Goal: Book appointment/travel/reservation

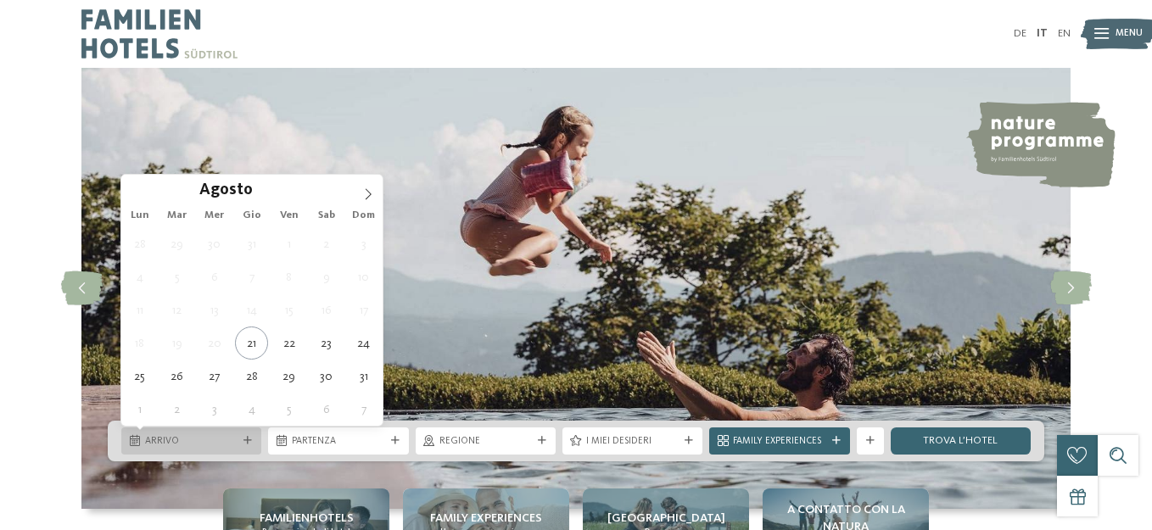
click at [240, 448] on div "Arrivo" at bounding box center [191, 441] width 99 height 14
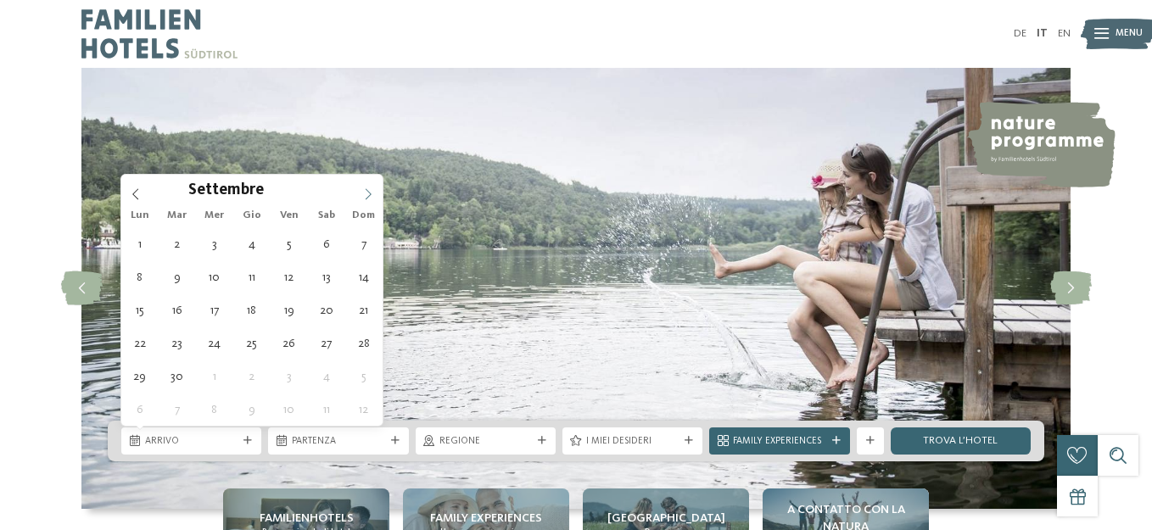
click at [364, 194] on icon at bounding box center [368, 194] width 12 height 12
type div "[DATE]"
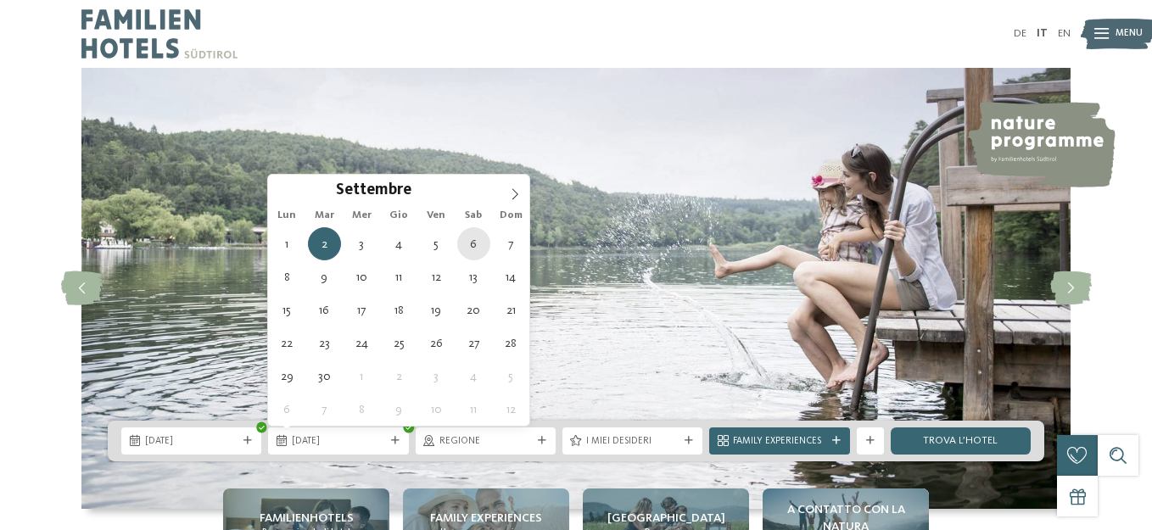
type div "[DATE]"
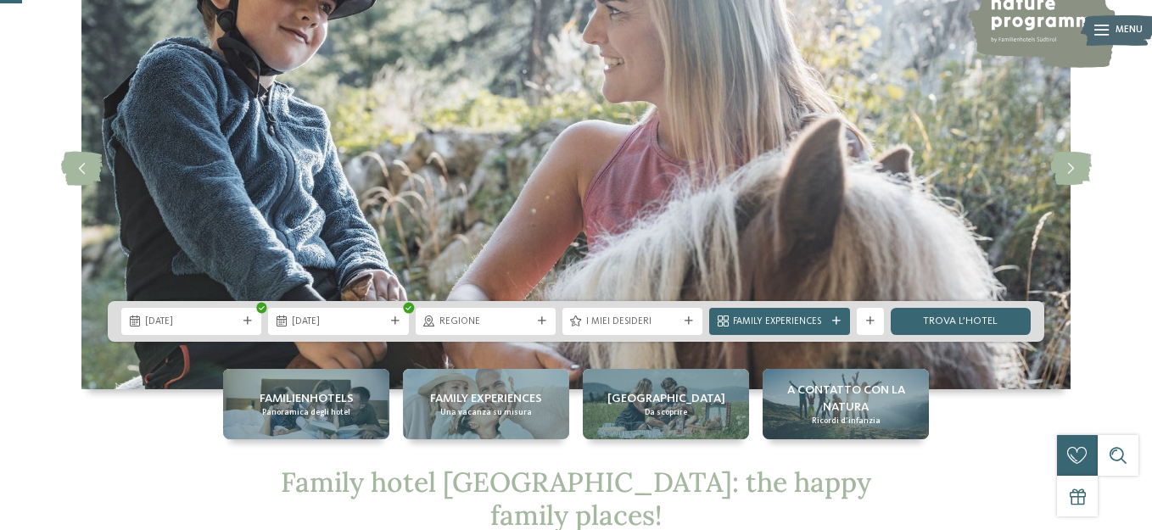
scroll to position [196, 0]
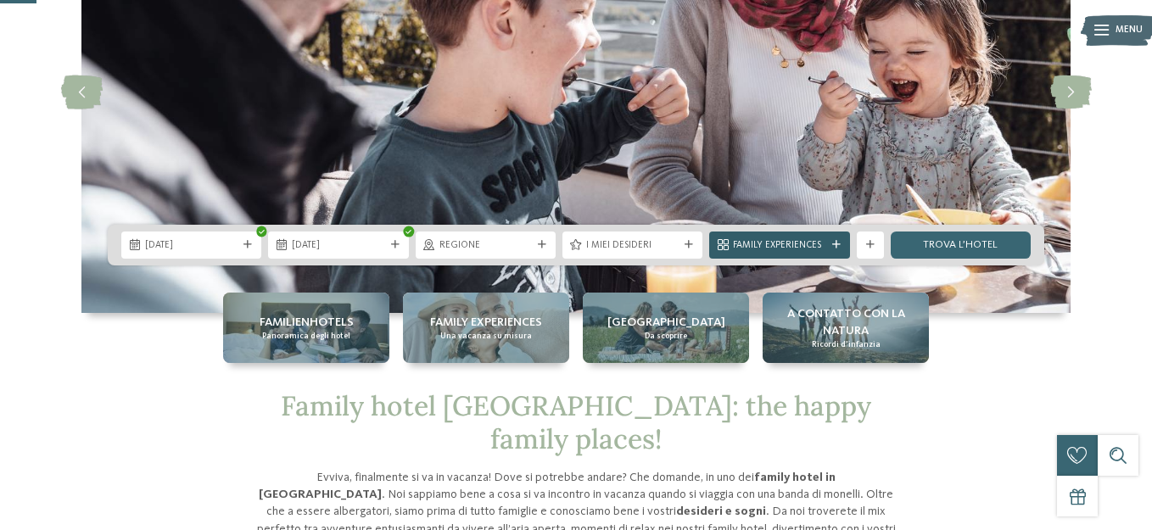
click at [838, 241] on icon at bounding box center [836, 245] width 8 height 8
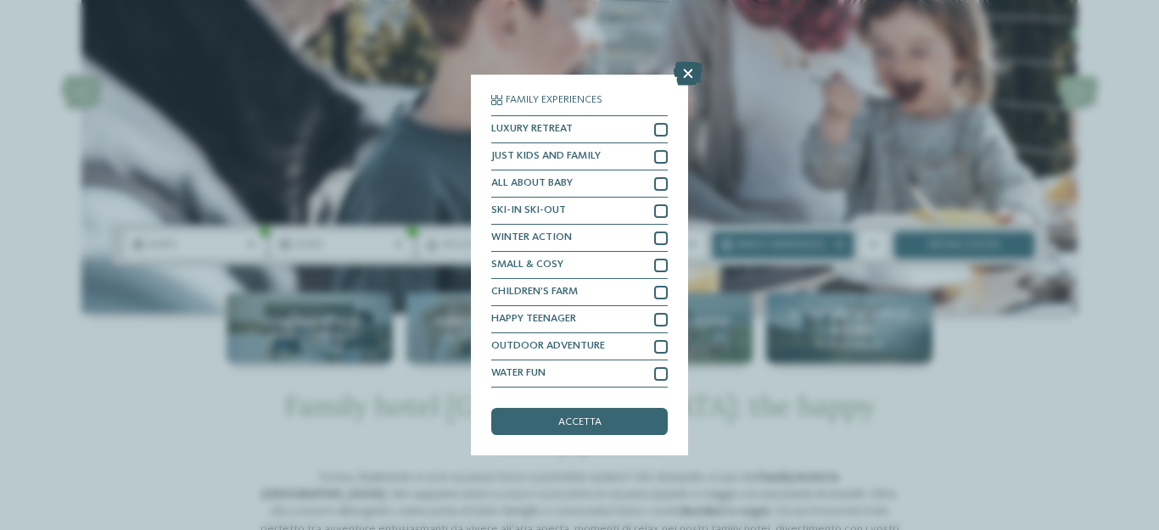
click at [691, 70] on icon at bounding box center [688, 74] width 29 height 24
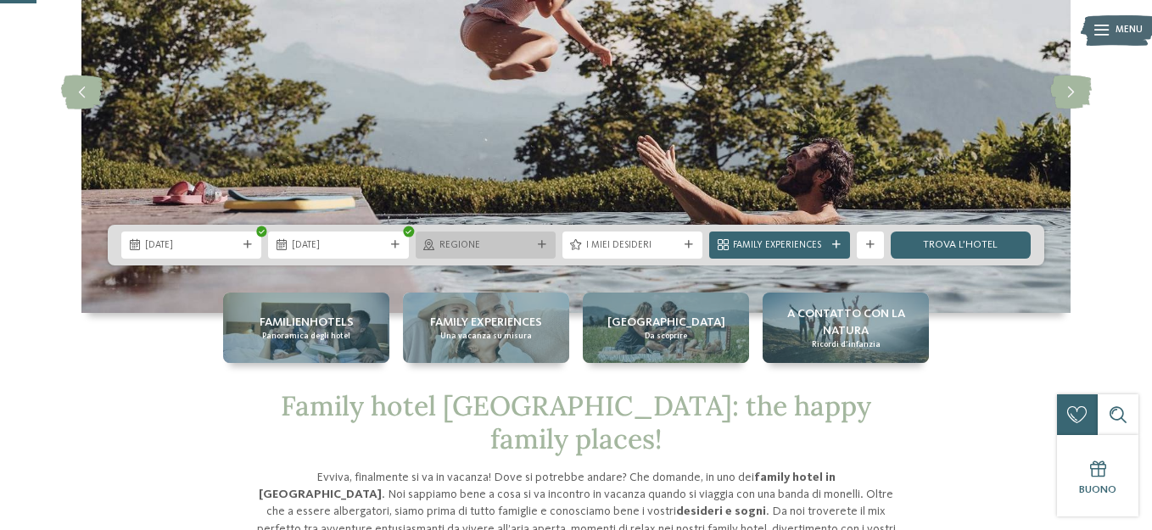
click at [547, 241] on div at bounding box center [542, 245] width 14 height 8
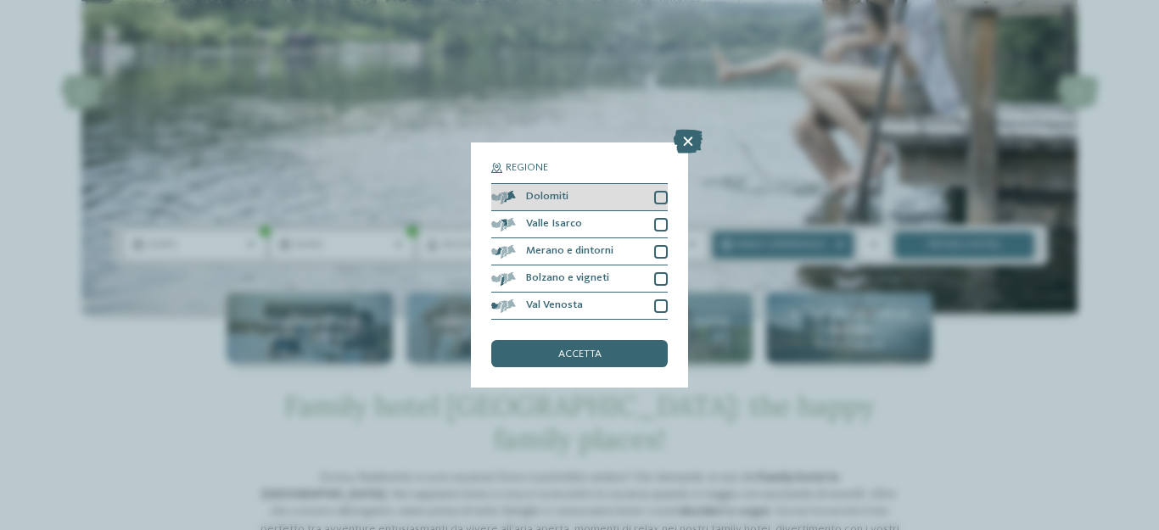
click at [664, 193] on div at bounding box center [661, 198] width 14 height 14
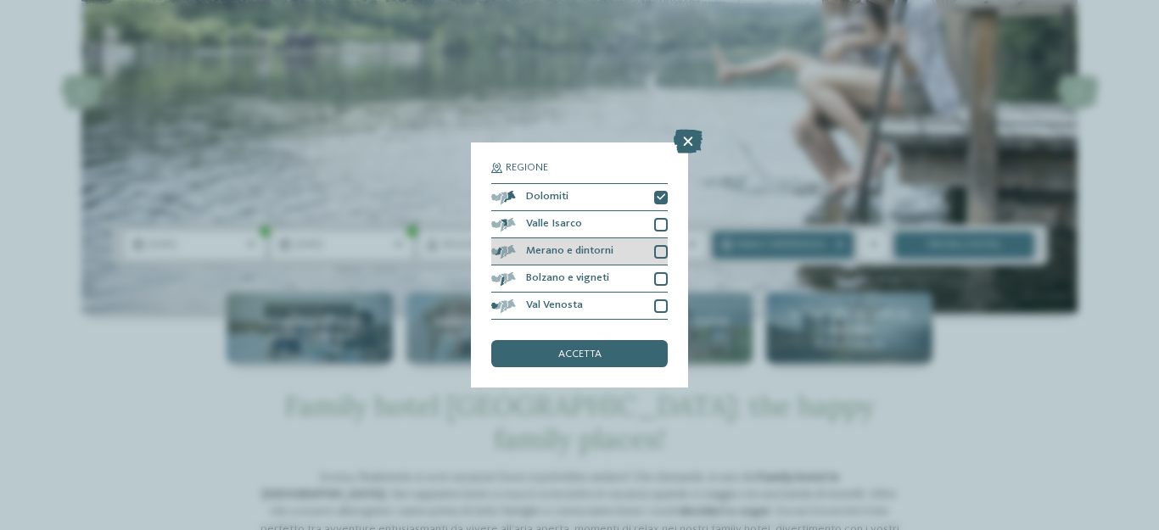
click at [663, 249] on div at bounding box center [661, 252] width 14 height 14
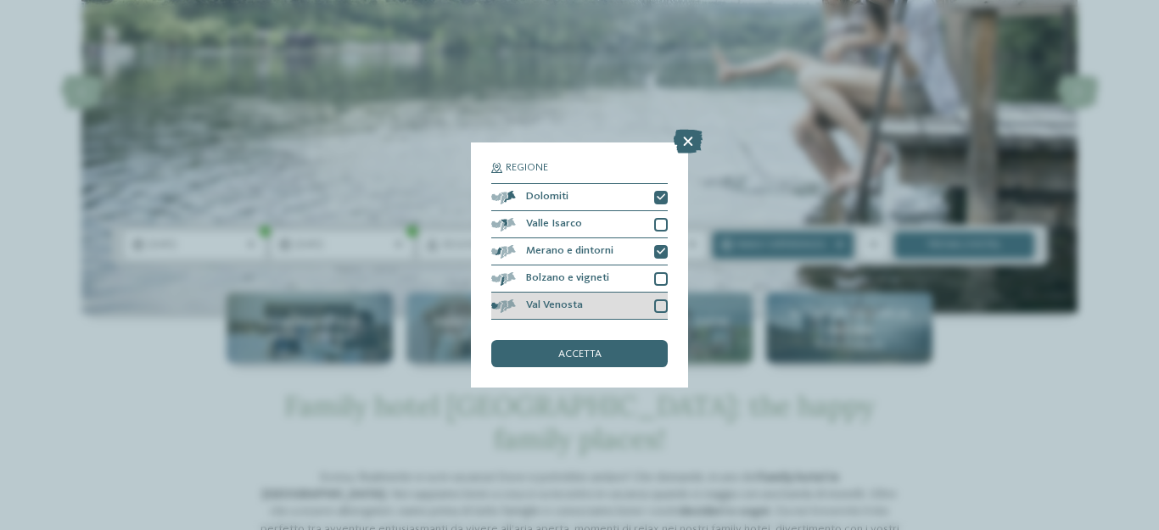
click at [663, 305] on div at bounding box center [661, 306] width 14 height 14
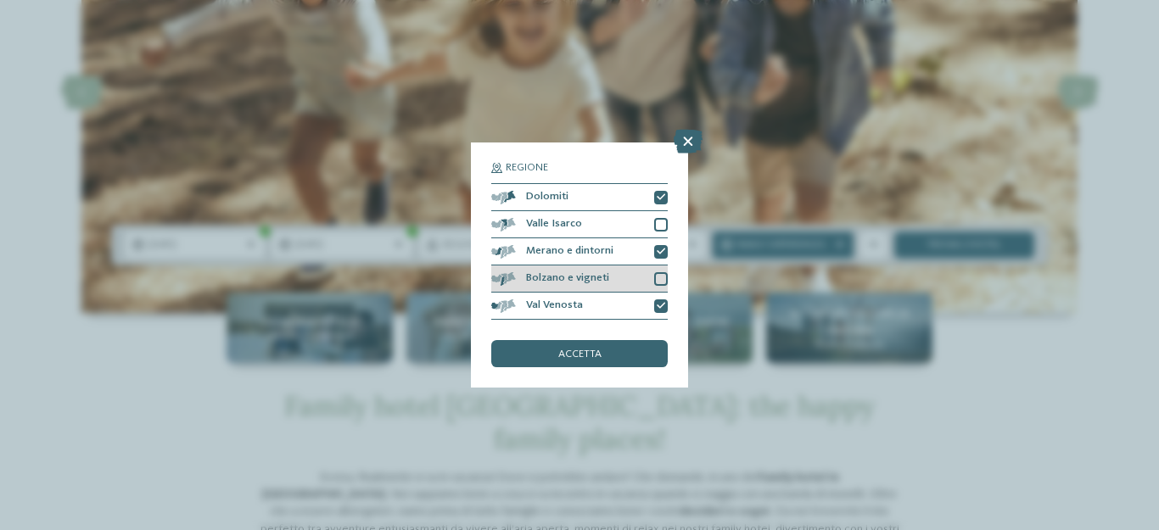
click at [657, 288] on div "Bolzano e vigneti" at bounding box center [579, 279] width 176 height 27
click at [657, 272] on div at bounding box center [661, 279] width 14 height 14
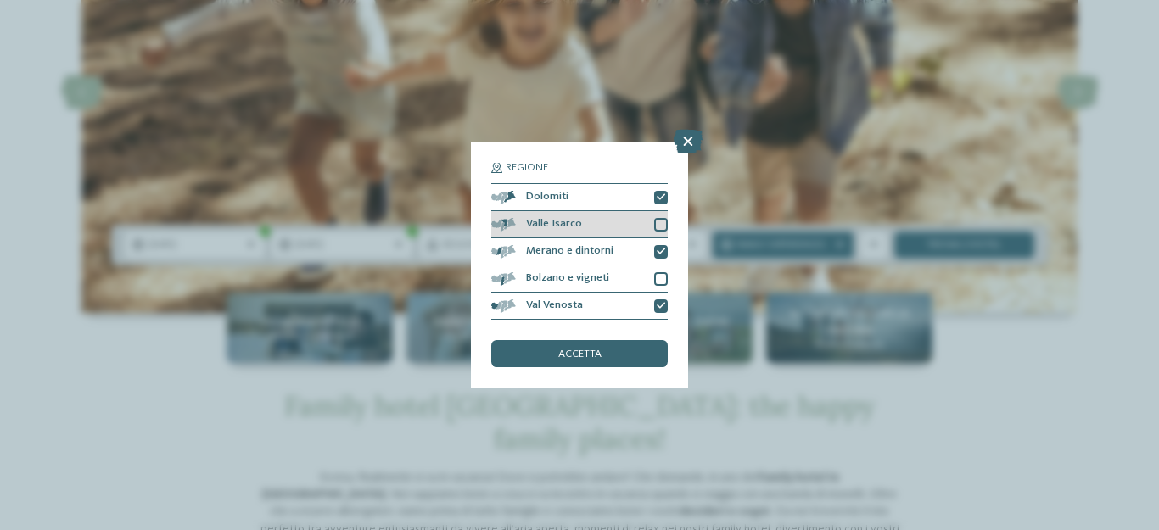
click at [665, 215] on div "Valle Isarco" at bounding box center [579, 224] width 176 height 27
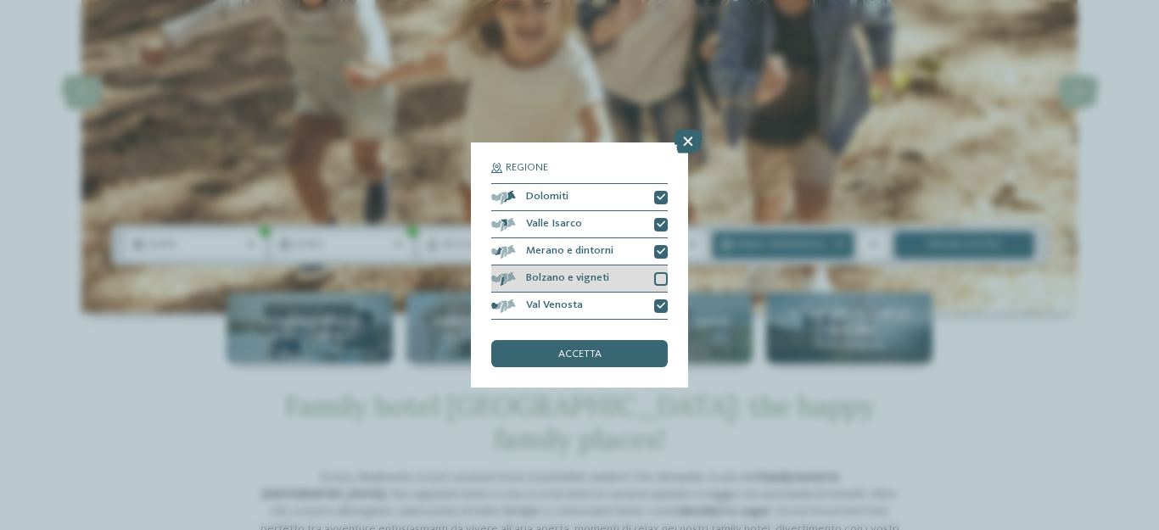
click at [660, 280] on div at bounding box center [661, 279] width 14 height 14
click at [630, 335] on div "Regione Dolomiti [GEOGRAPHIC_DATA]" at bounding box center [579, 265] width 176 height 205
click at [618, 355] on div "accetta" at bounding box center [579, 353] width 176 height 27
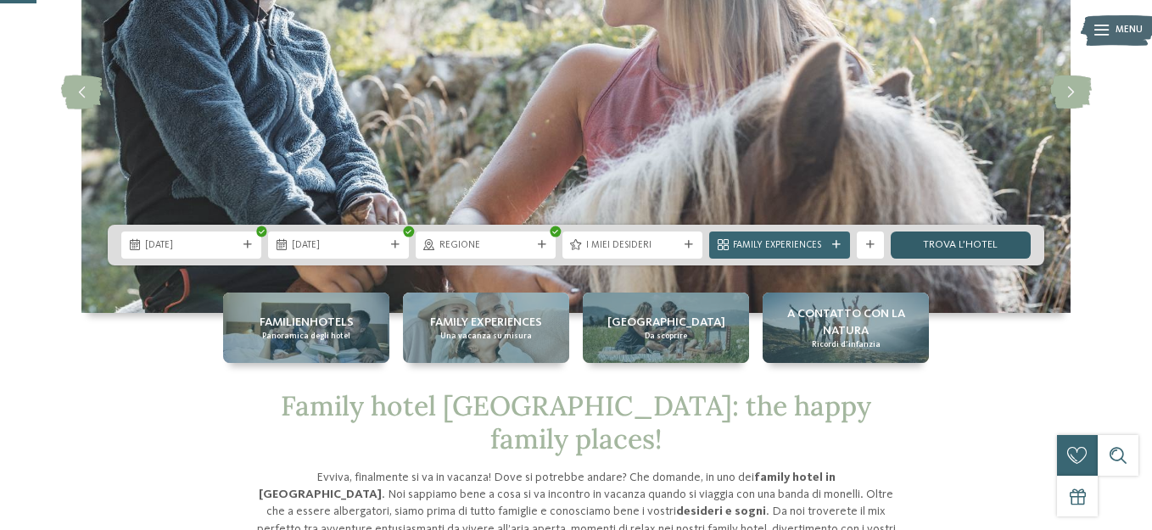
click at [954, 250] on link "trova l’hotel" at bounding box center [961, 245] width 140 height 27
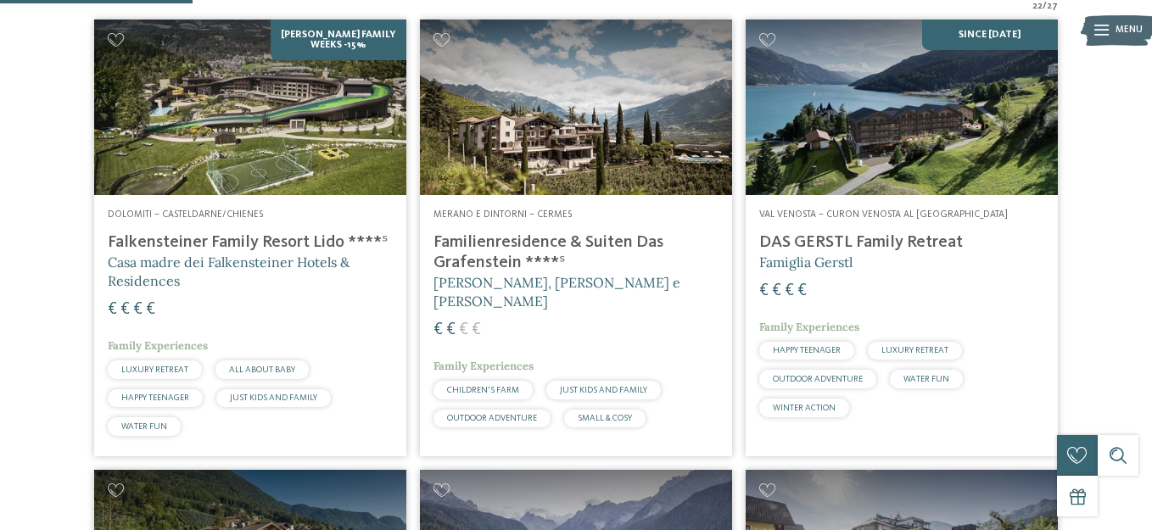
scroll to position [400, 0]
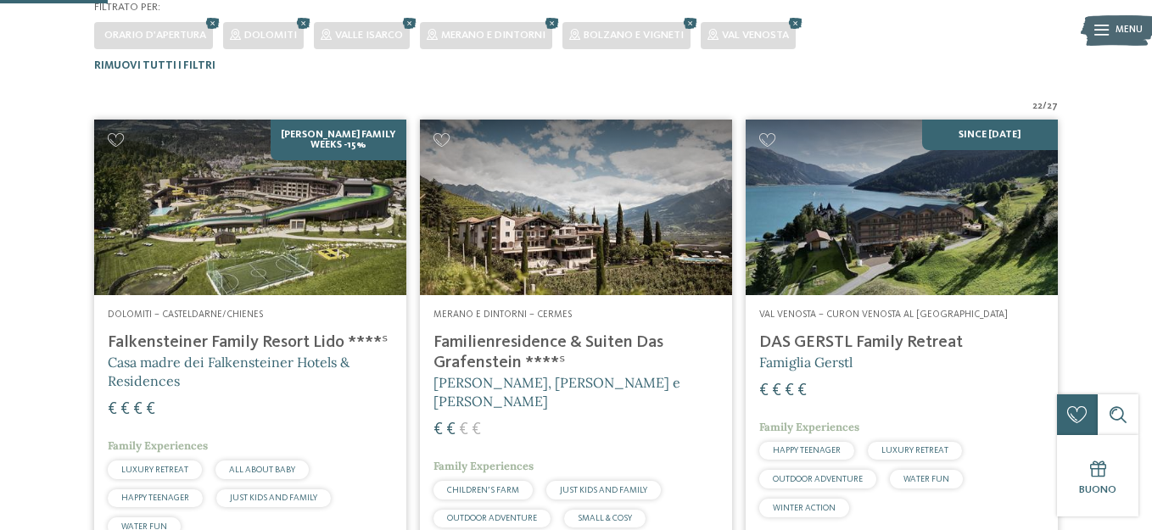
click at [294, 348] on h4 "Falkensteiner Family Resort Lido ****ˢ" at bounding box center [250, 343] width 285 height 20
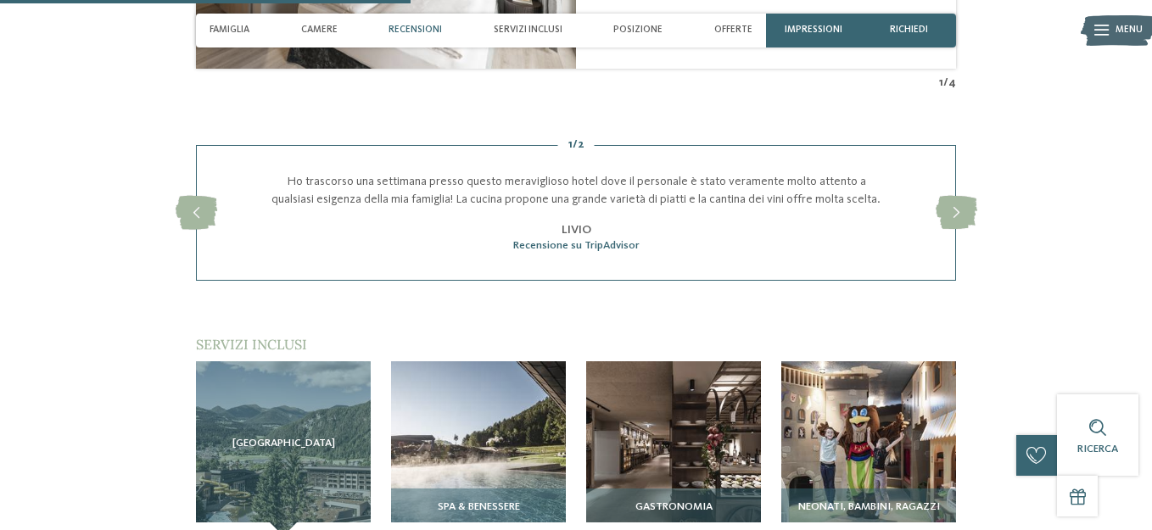
scroll to position [1521, 0]
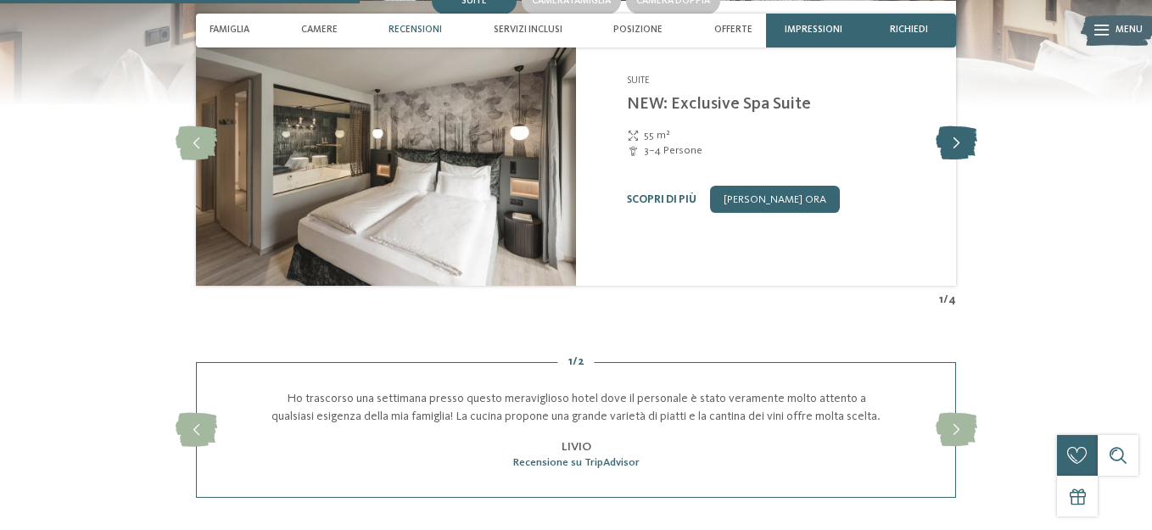
click at [962, 160] on icon at bounding box center [957, 143] width 42 height 34
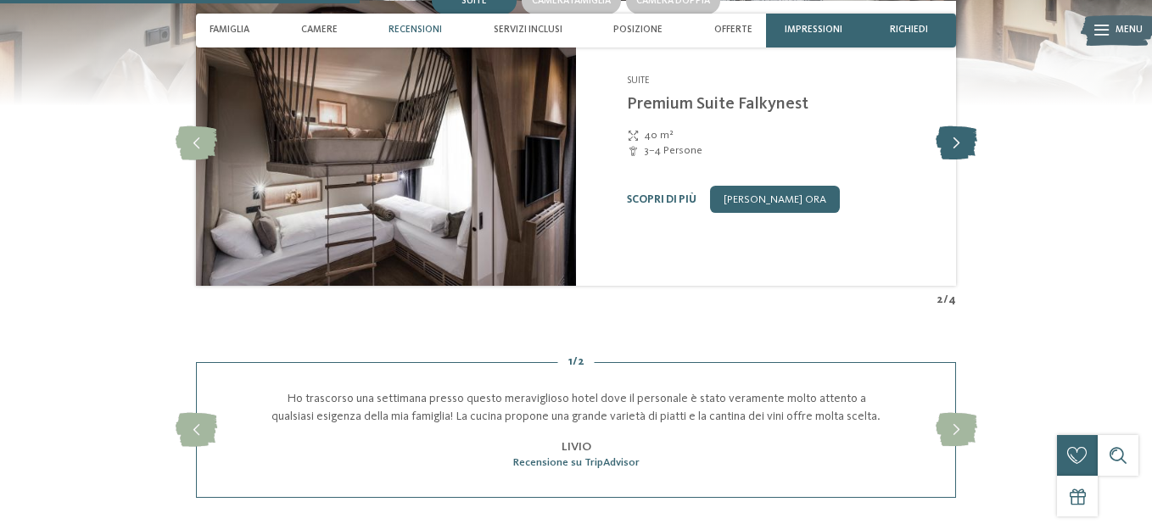
click at [962, 160] on icon at bounding box center [957, 143] width 42 height 34
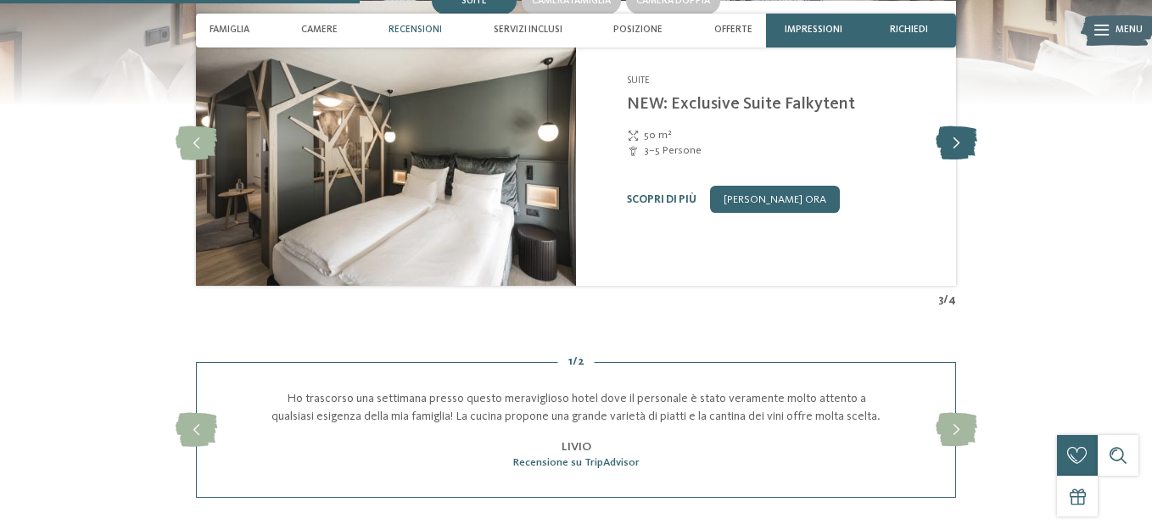
click at [962, 160] on icon at bounding box center [957, 143] width 42 height 34
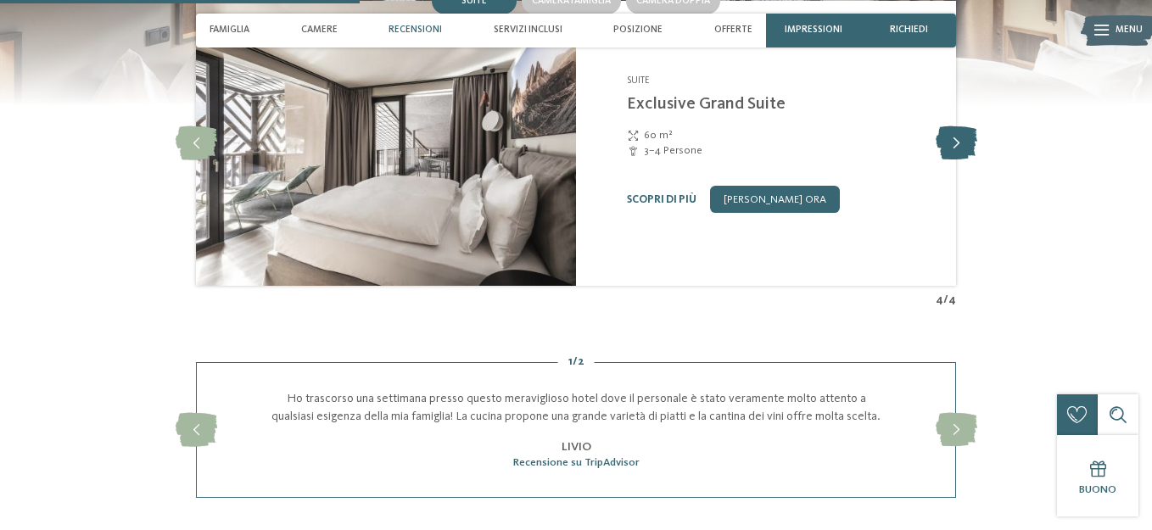
click at [962, 160] on icon at bounding box center [957, 143] width 42 height 34
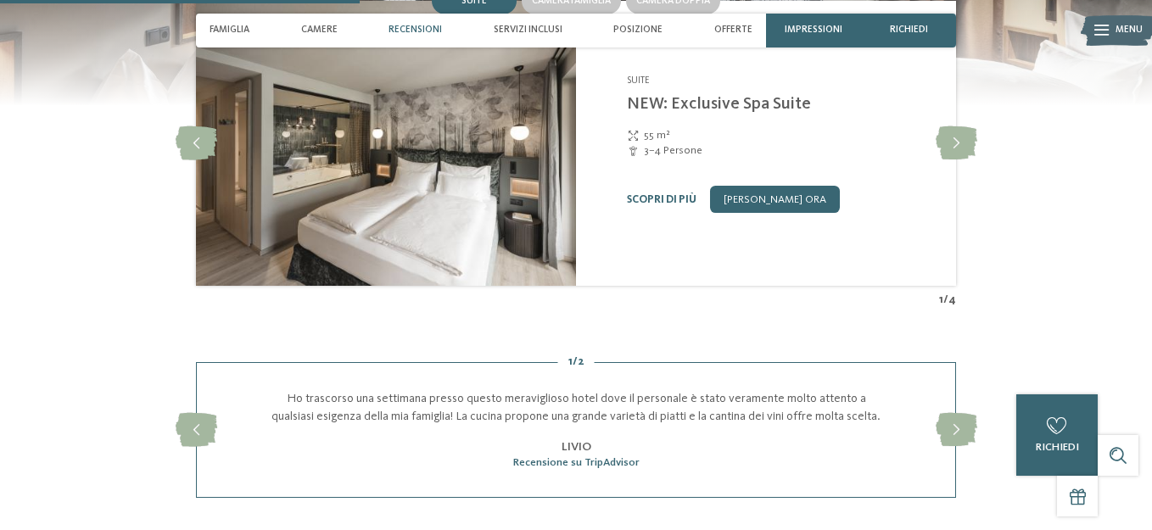
click at [793, 213] on link "[PERSON_NAME] ora" at bounding box center [775, 199] width 130 height 27
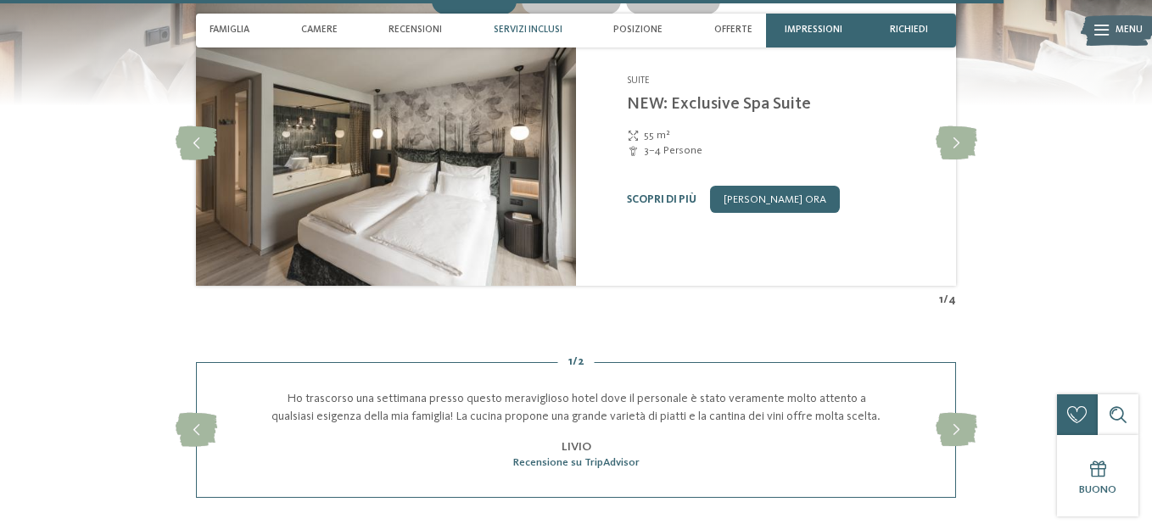
scroll to position [3338, 0]
